Goal: Use online tool/utility

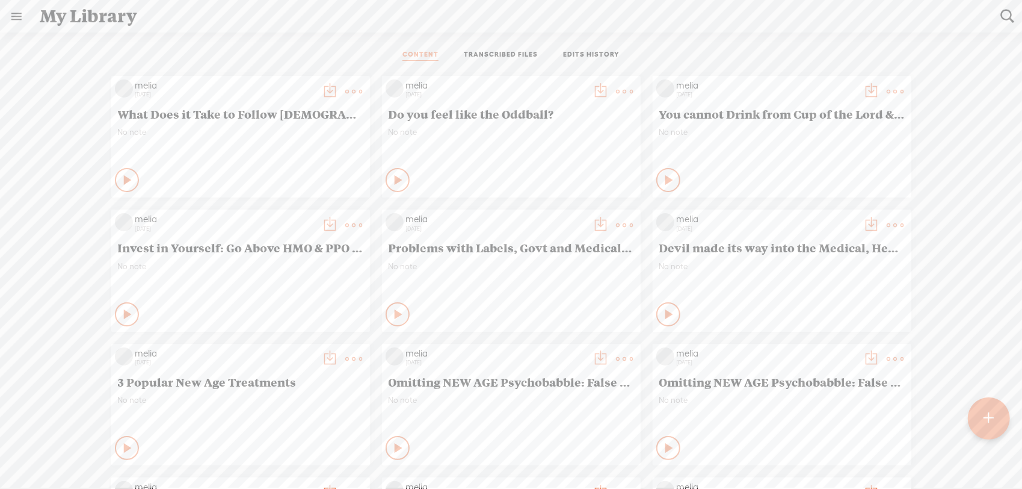
click at [581, 55] on link "EDITS HISTORY" at bounding box center [591, 55] width 57 height 11
click at [122, 181] on icon at bounding box center [128, 180] width 12 height 12
click at [122, 183] on icon at bounding box center [128, 180] width 12 height 12
